Goal: Task Accomplishment & Management: Use online tool/utility

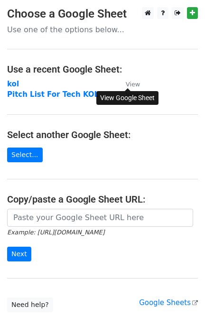
click at [134, 81] on small "View" at bounding box center [133, 84] width 14 height 7
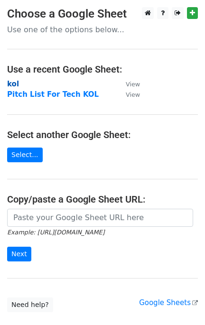
click at [11, 85] on strong "kol" at bounding box center [13, 84] width 12 height 9
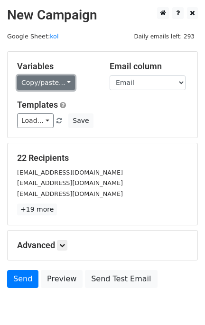
click at [48, 85] on link "Copy/paste..." at bounding box center [46, 82] width 58 height 15
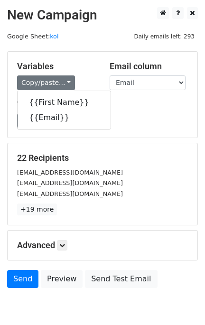
click at [128, 109] on h5 "Templates" at bounding box center [102, 105] width 171 height 10
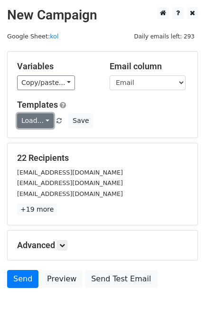
click at [42, 114] on link "Load..." at bounding box center [35, 120] width 37 height 15
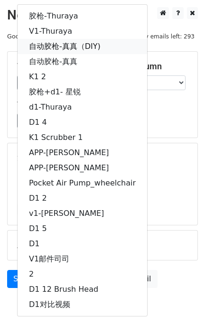
click at [101, 43] on link "自动胶枪-真真（DIY)" at bounding box center [83, 46] width 130 height 15
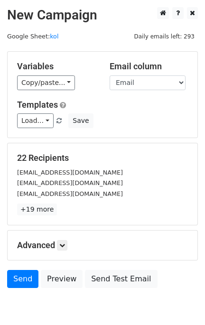
scroll to position [43, 0]
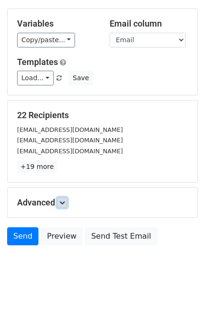
click at [65, 203] on icon at bounding box center [62, 203] width 6 height 6
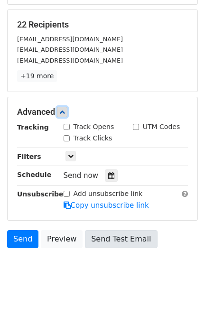
scroll to position [135, 0]
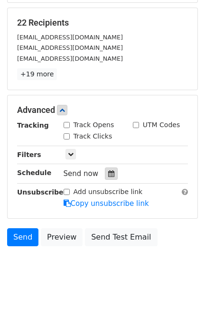
click at [108, 170] on icon at bounding box center [111, 173] width 6 height 7
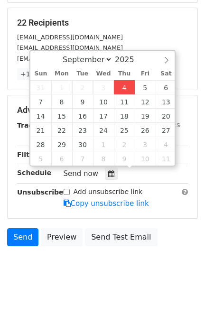
type input "[DATE] 17:29"
type input "05"
type input "29"
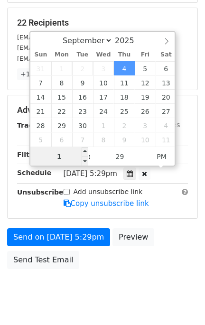
type input "10"
type input "[DATE] 22:29"
click at [200, 169] on main "New Campaign Daily emails left: 293 Google Sheet: kol Variables Copy/paste... {…" at bounding box center [102, 73] width 205 height 402
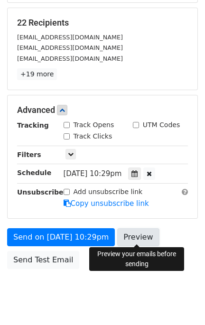
click at [145, 238] on link "Preview" at bounding box center [138, 237] width 42 height 18
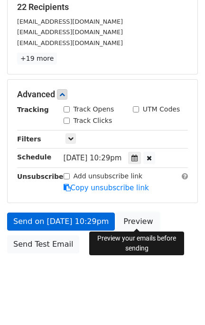
scroll to position [158, 0]
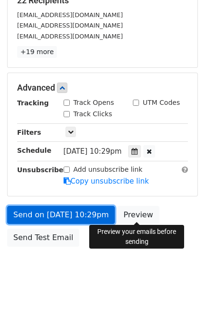
click at [70, 214] on link "Send on [DATE] 10:29pm" at bounding box center [61, 215] width 108 height 18
